Goal: Find specific page/section: Find specific page/section

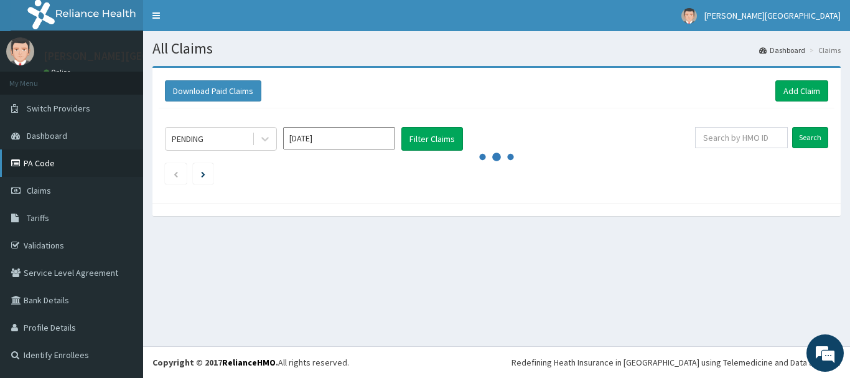
click at [56, 167] on link "PA Code" at bounding box center [71, 162] width 143 height 27
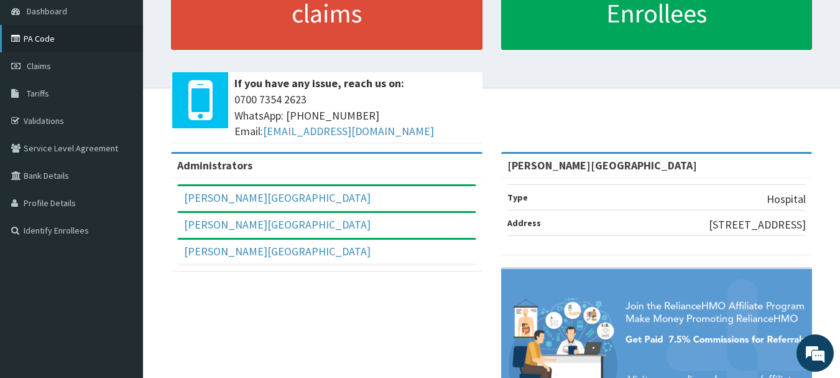
click at [65, 44] on link "PA Code" at bounding box center [71, 38] width 143 height 27
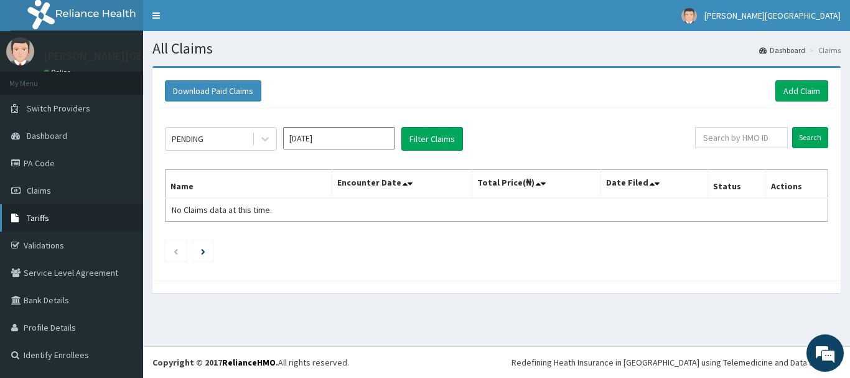
click at [68, 222] on link "Tariffs" at bounding box center [71, 217] width 143 height 27
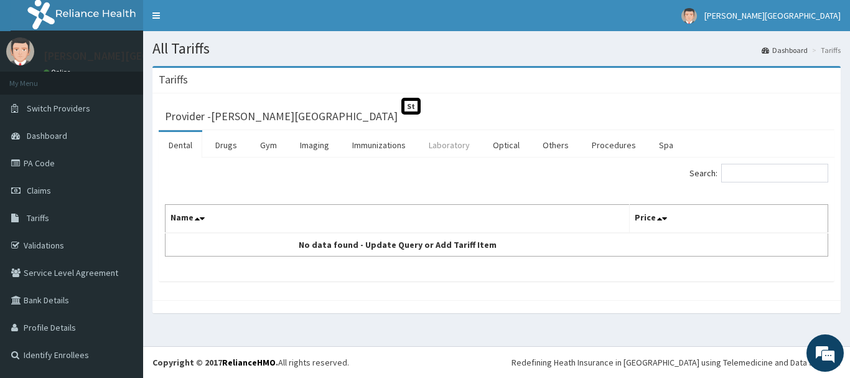
click at [446, 144] on link "Laboratory" at bounding box center [449, 145] width 61 height 26
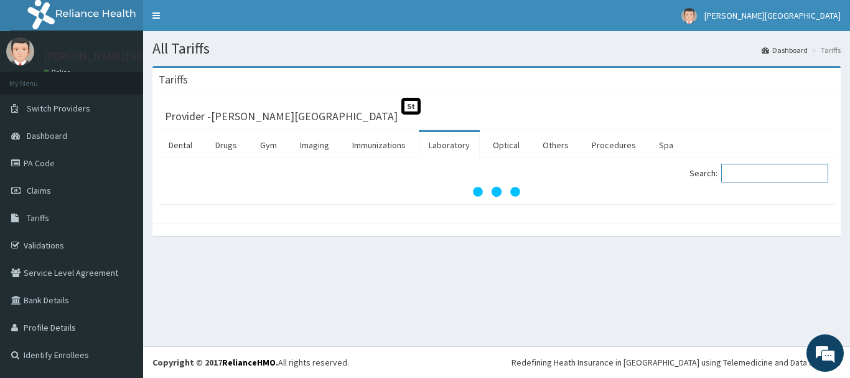
click at [757, 179] on input "Search:" at bounding box center [774, 173] width 107 height 19
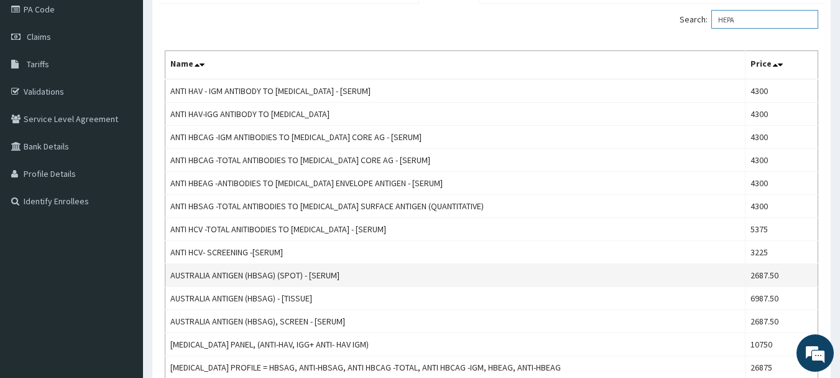
scroll to position [124, 0]
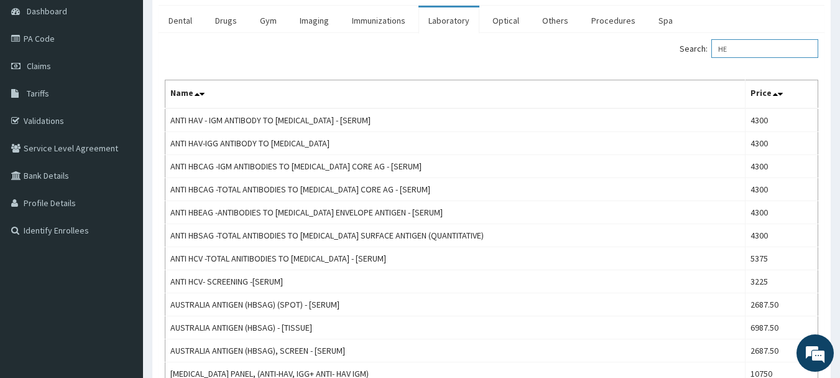
type input "H"
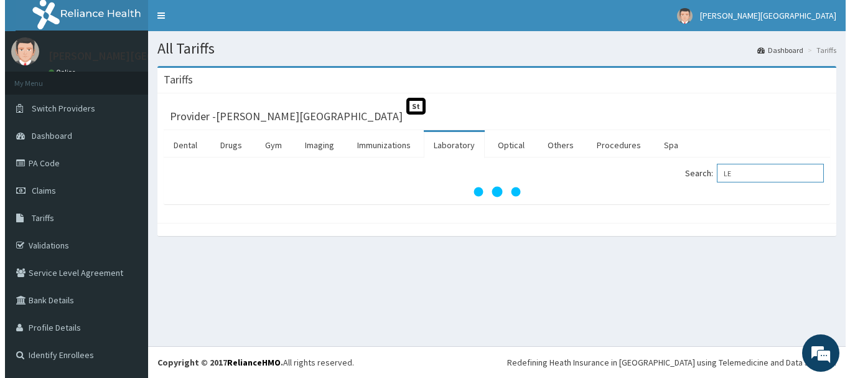
scroll to position [0, 0]
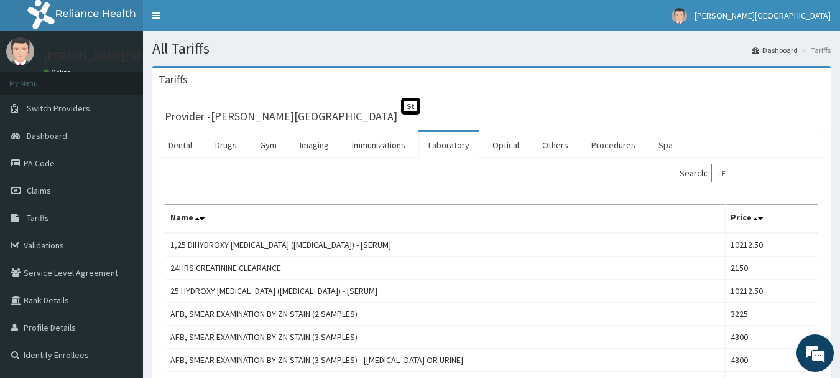
type input "L"
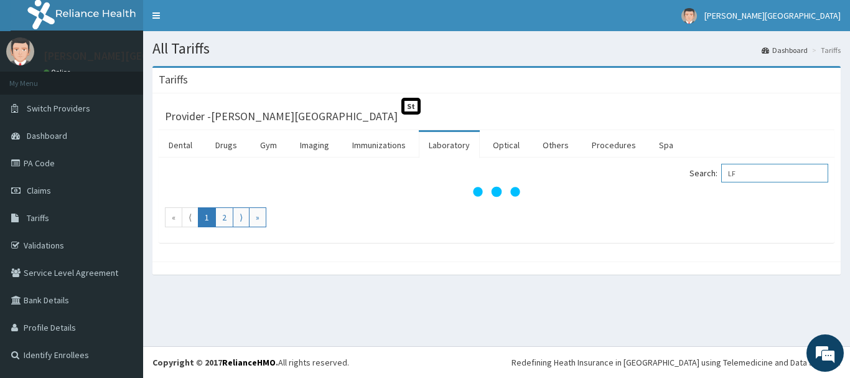
type input "L"
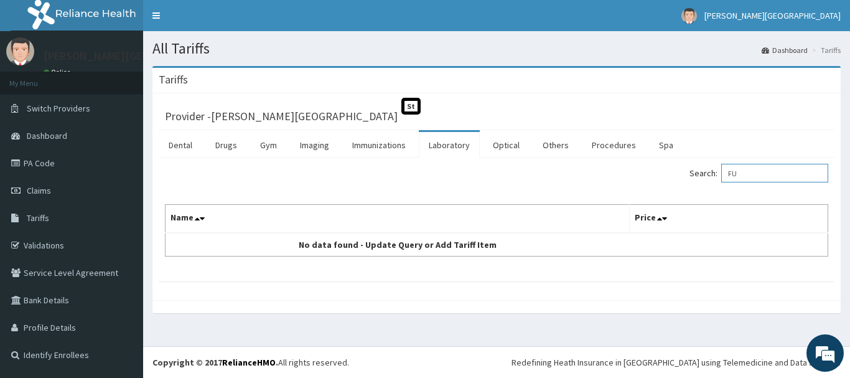
type input "F"
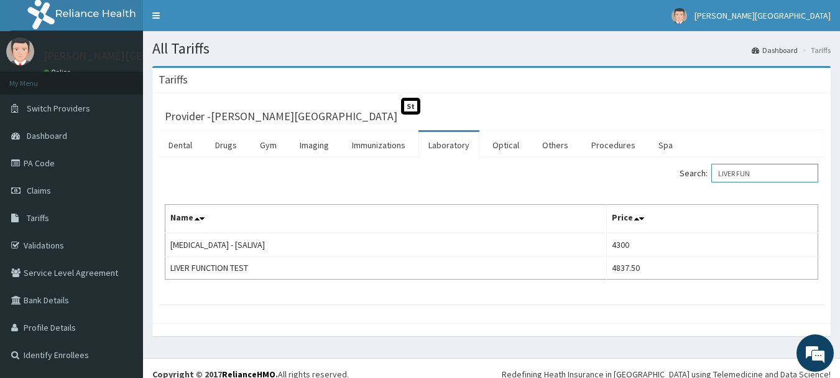
type input "LIVER FUN"
